Goal: Browse casually

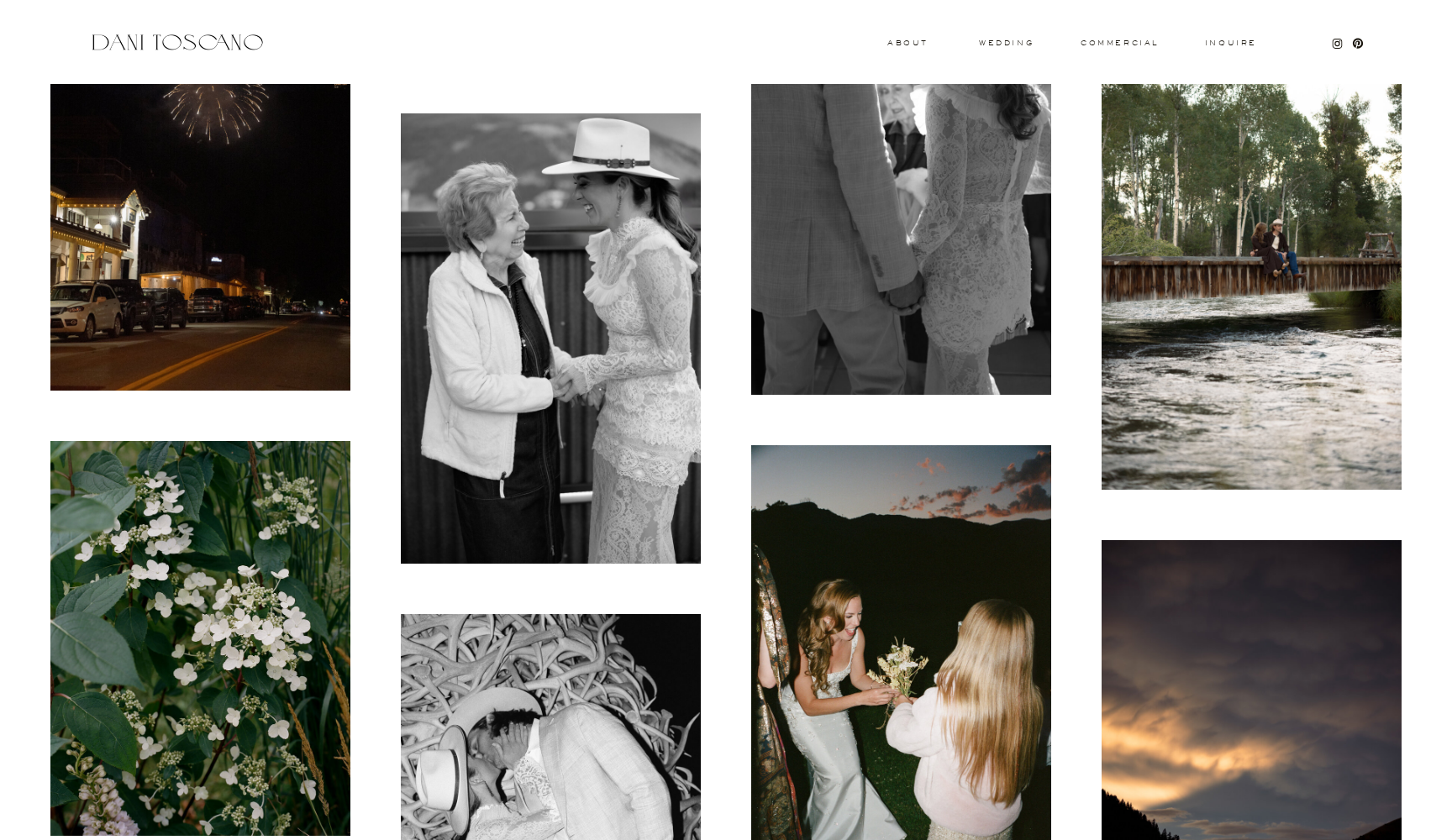
scroll to position [7184, 0]
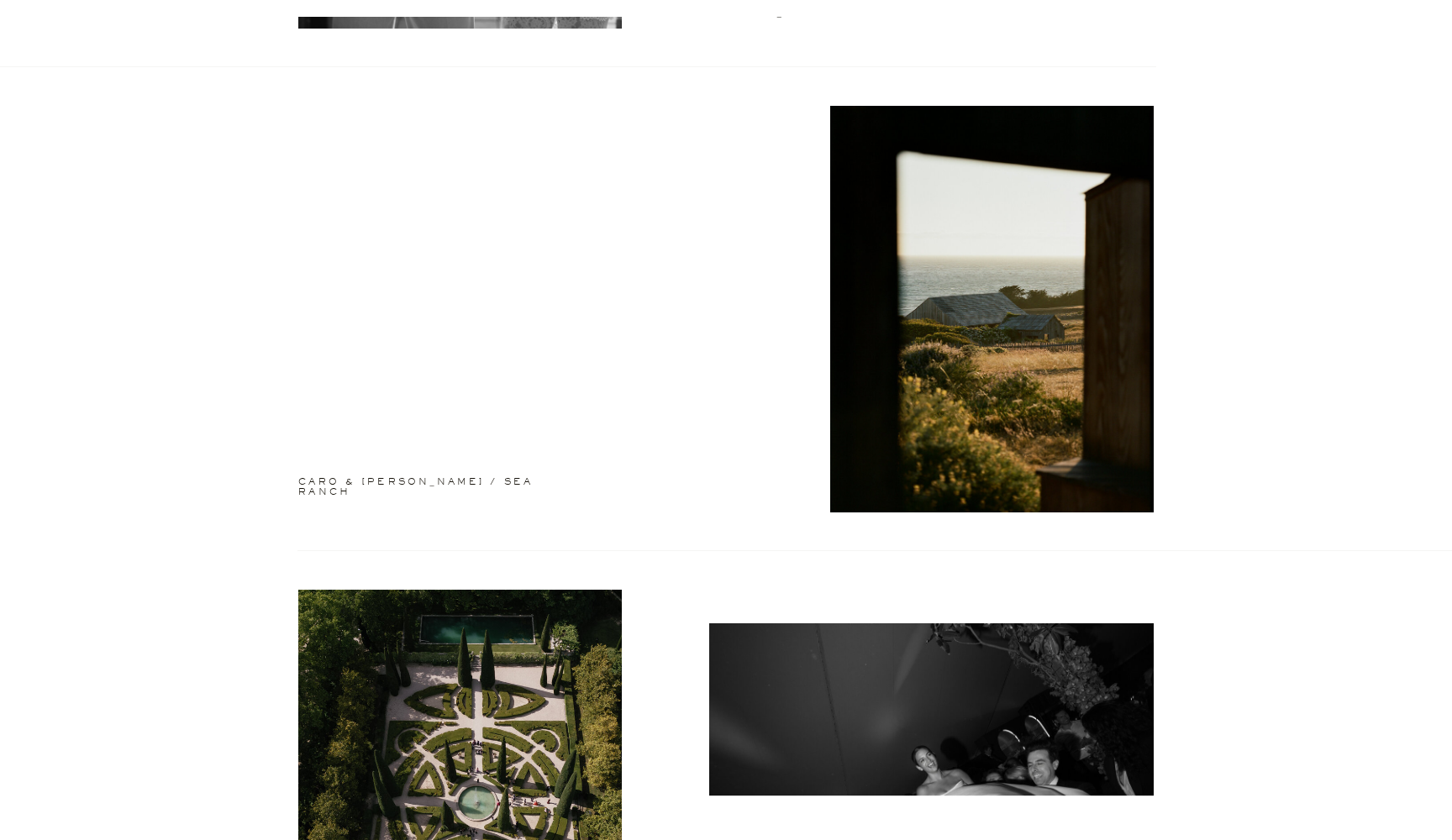
scroll to position [1431, 0]
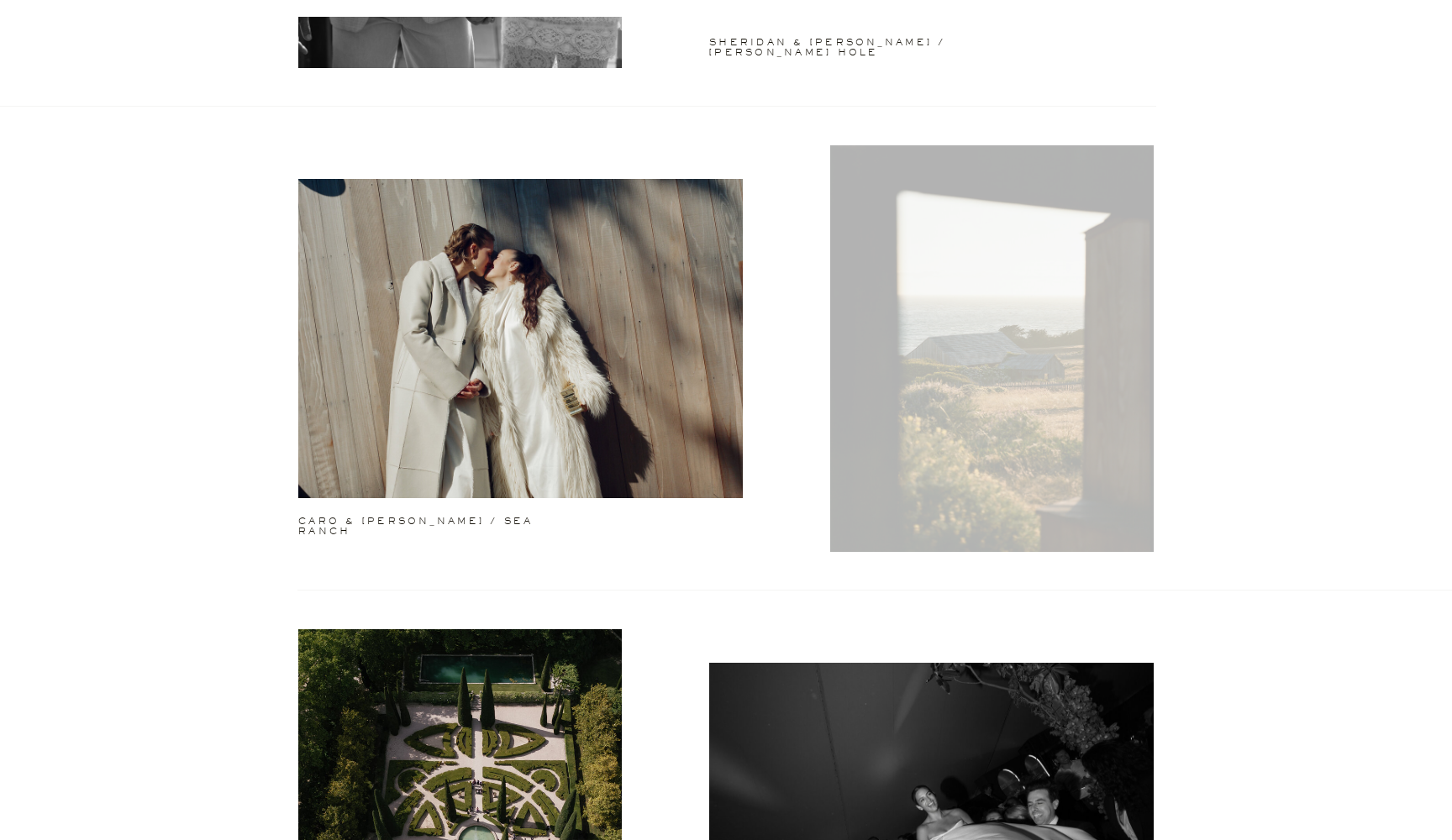
click at [1069, 462] on div at bounding box center [991, 348] width 323 height 406
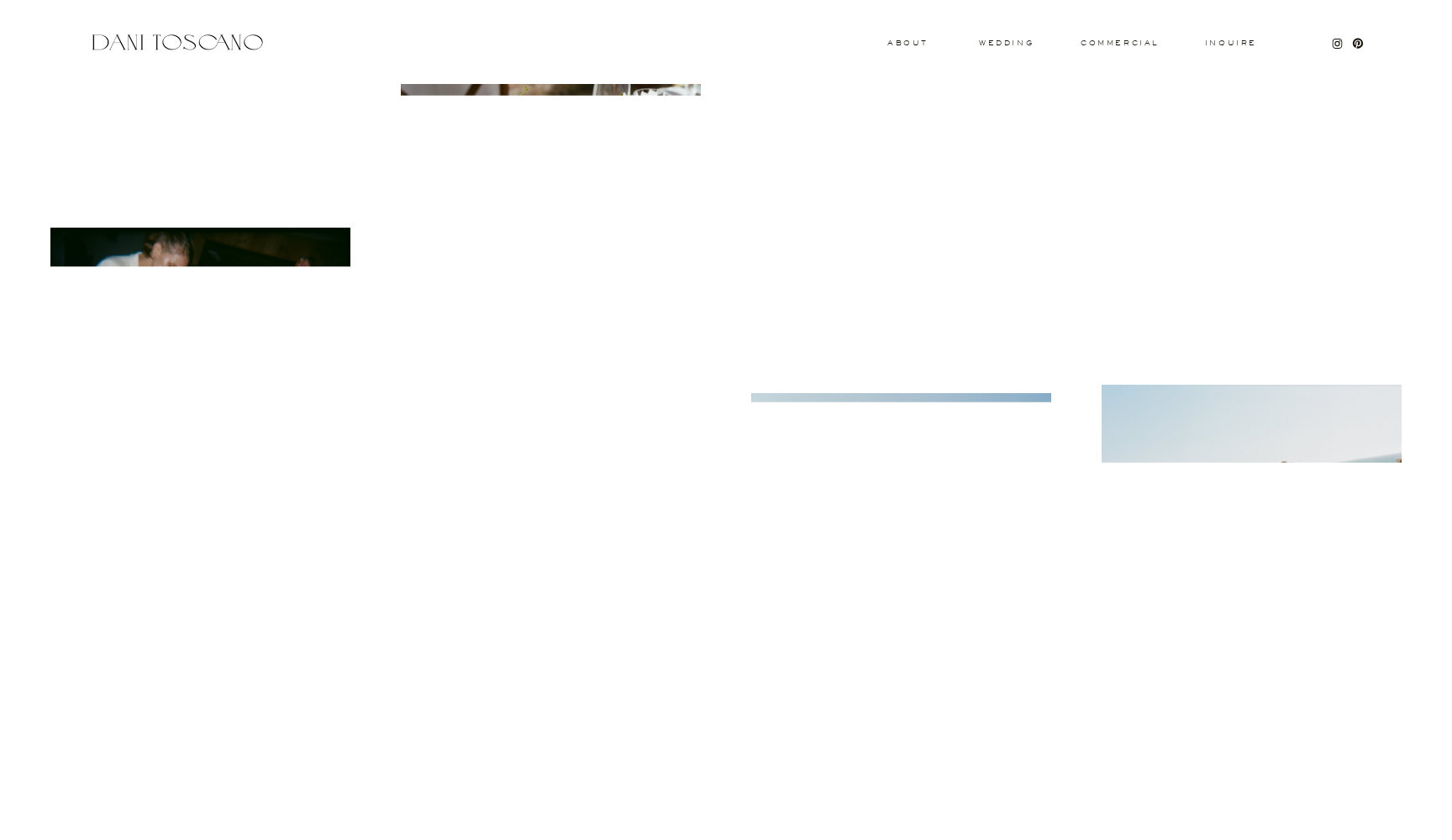
scroll to position [22052, 0]
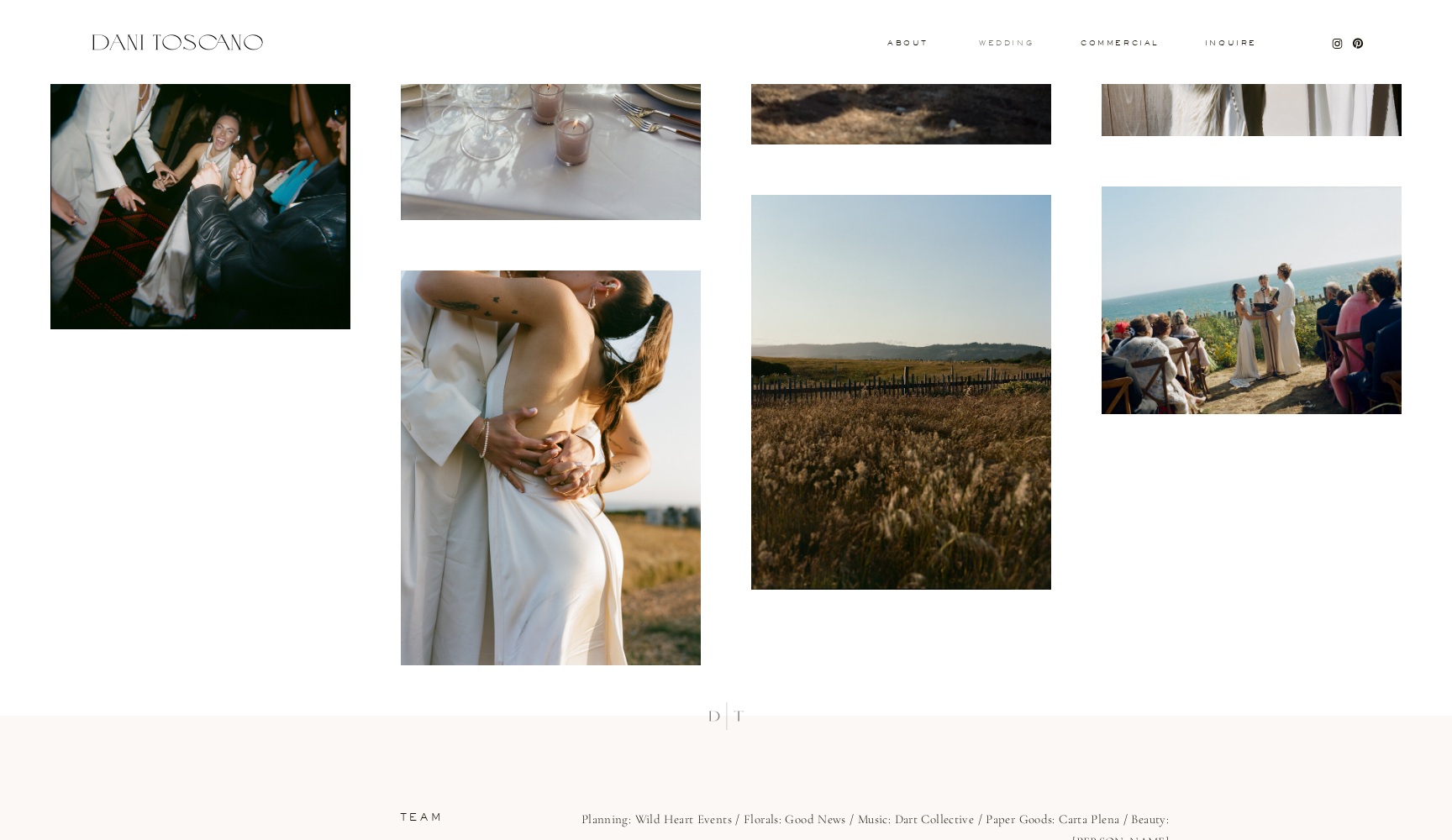
click at [1013, 45] on h3 "wedding" at bounding box center [1006, 42] width 54 height 6
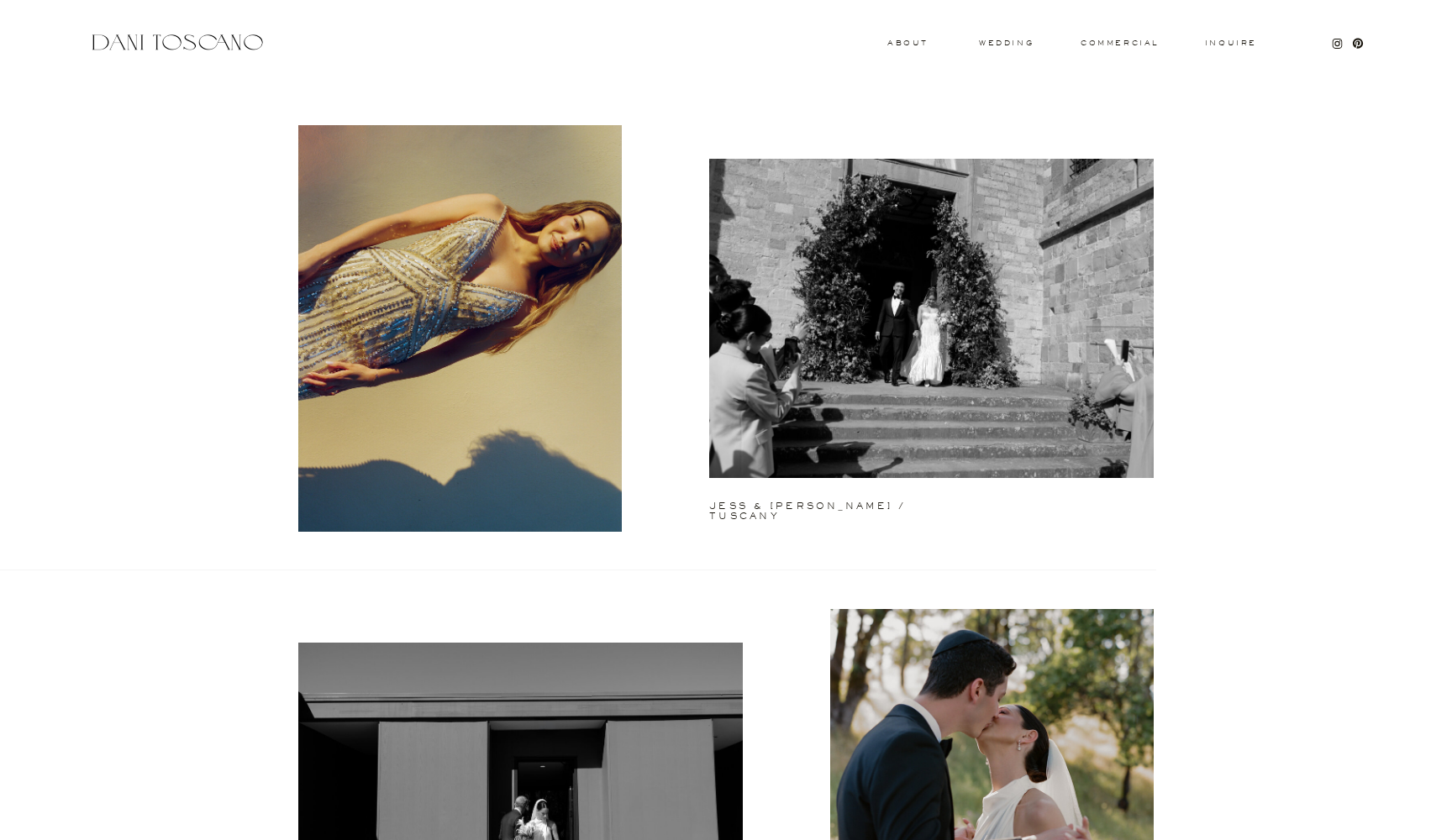
click at [1132, 41] on h3 "commercial" at bounding box center [1119, 43] width 78 height 7
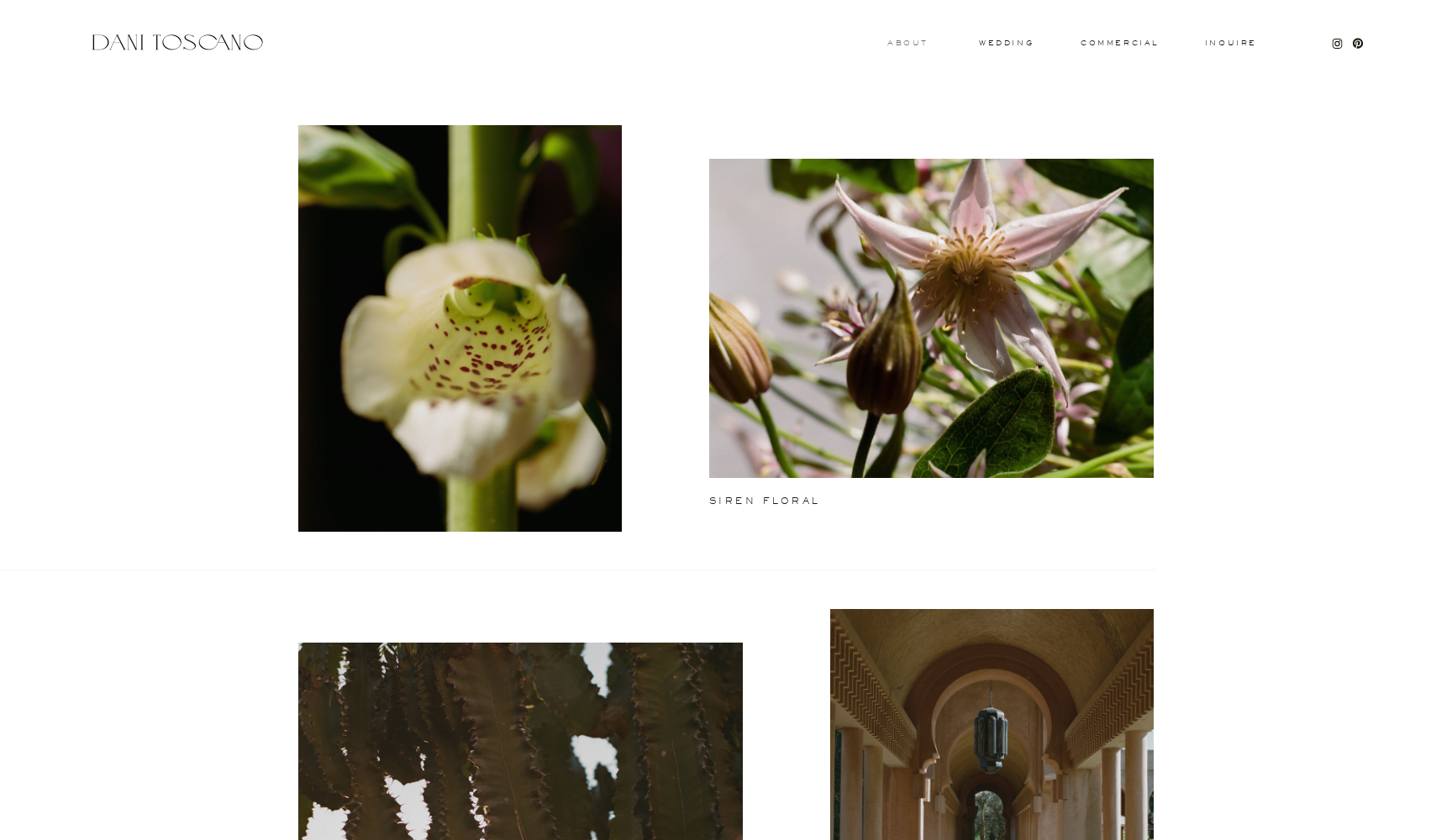
click at [889, 43] on h3 "About" at bounding box center [905, 42] width 37 height 6
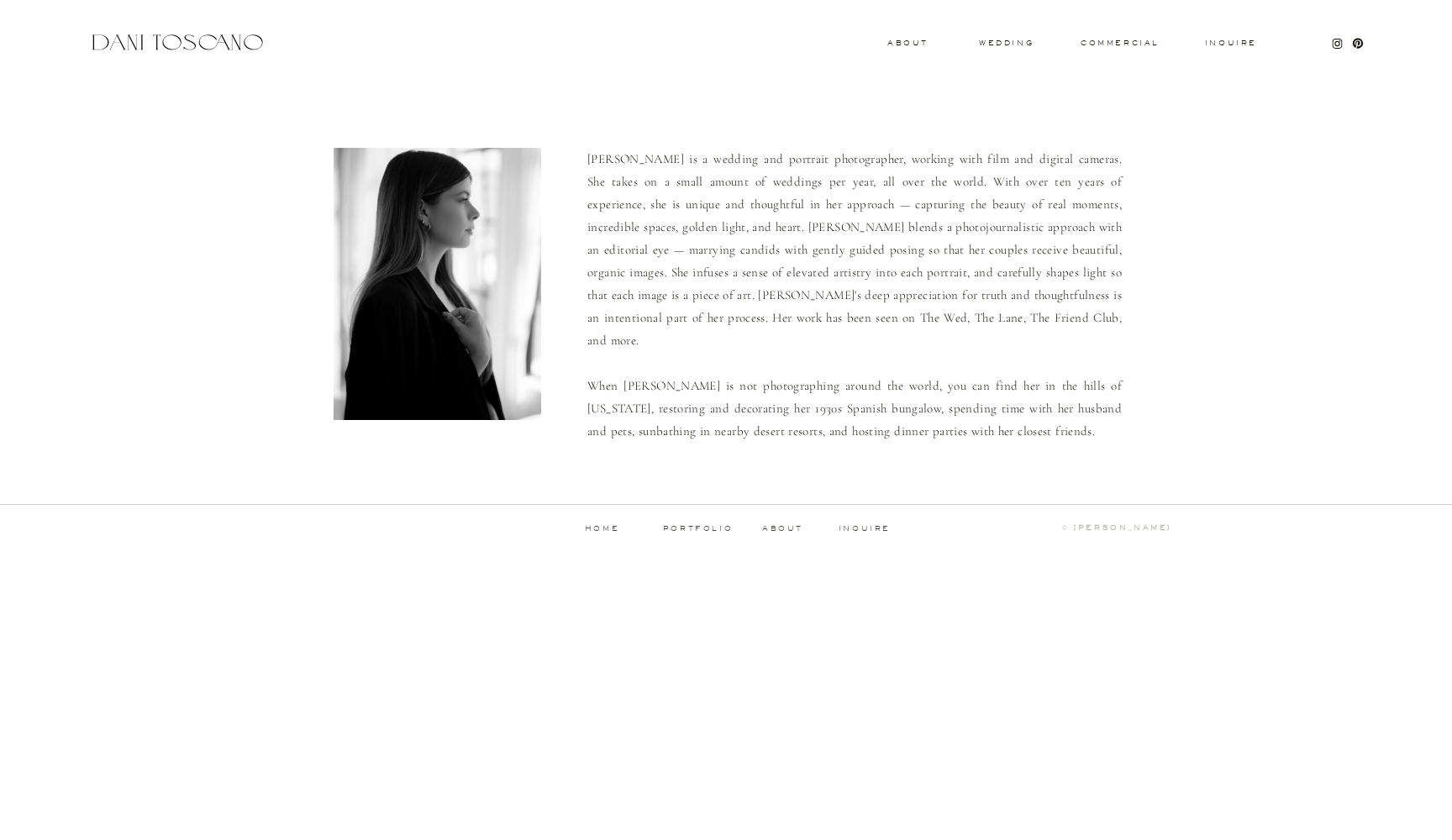
click at [233, 40] on div at bounding box center [177, 42] width 178 height 22
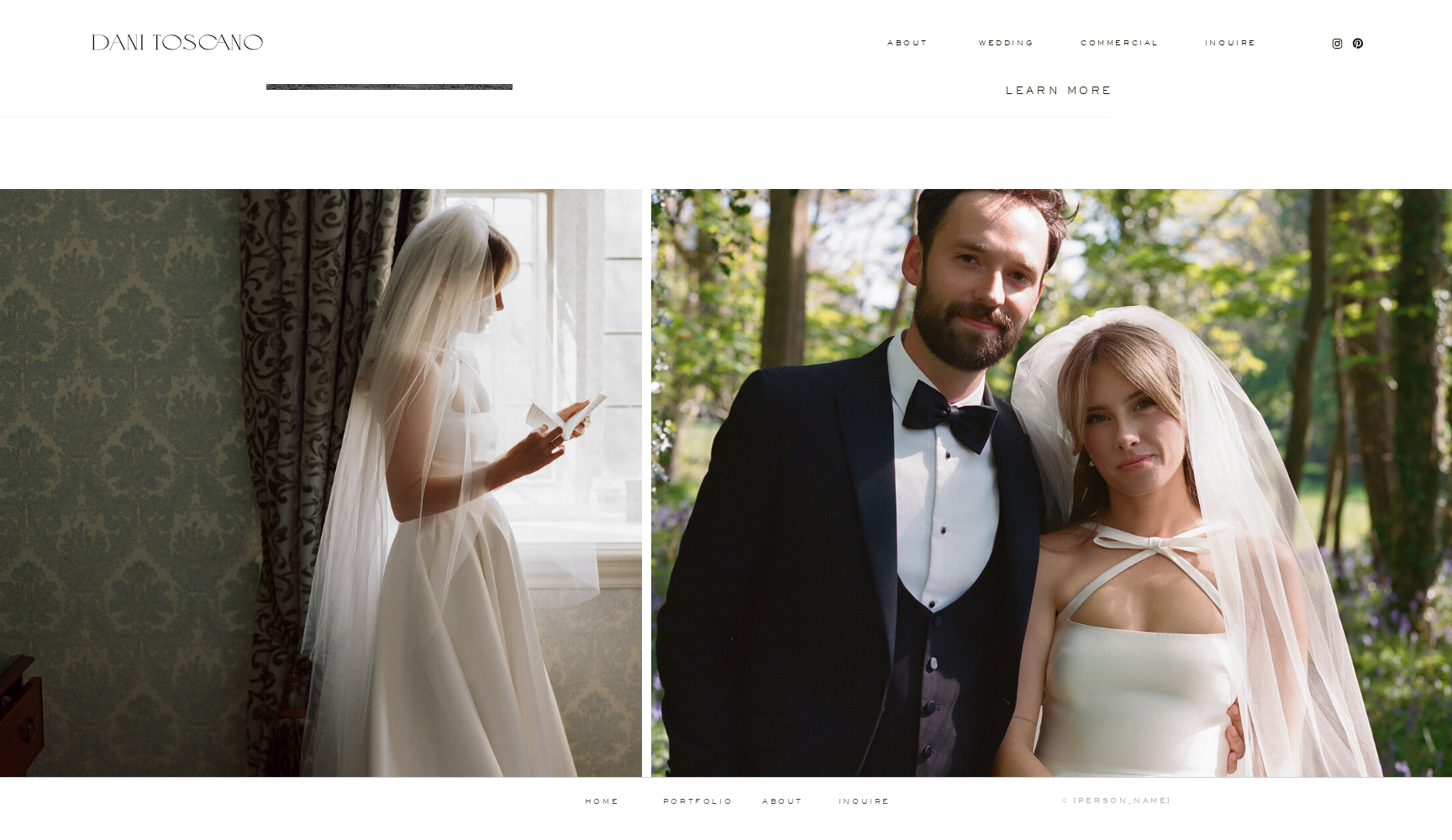
scroll to position [1493, 0]
click at [1002, 537] on div at bounding box center [1054, 483] width 806 height 589
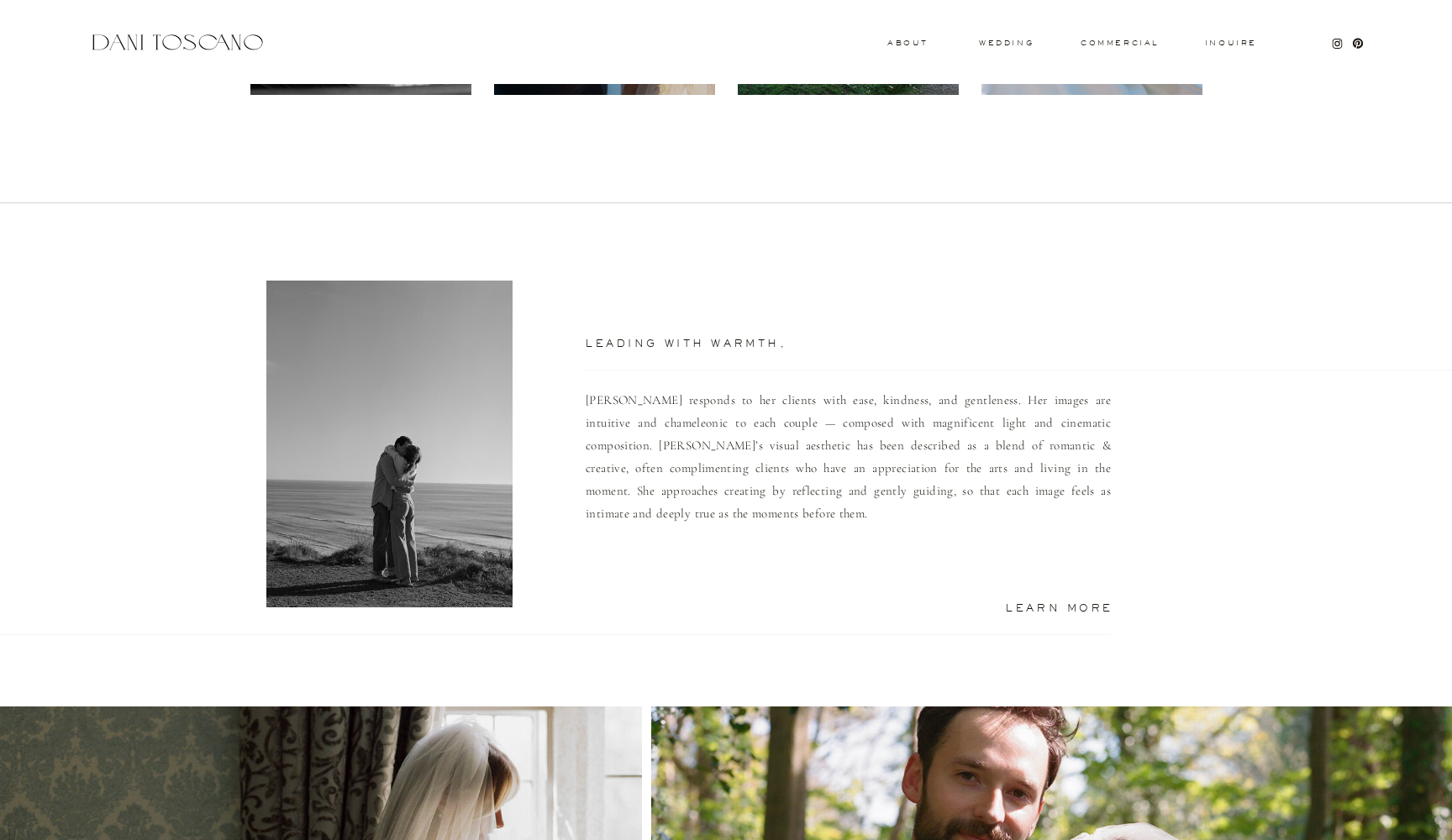
scroll to position [963, 0]
